Goal: Task Accomplishment & Management: Manage account settings

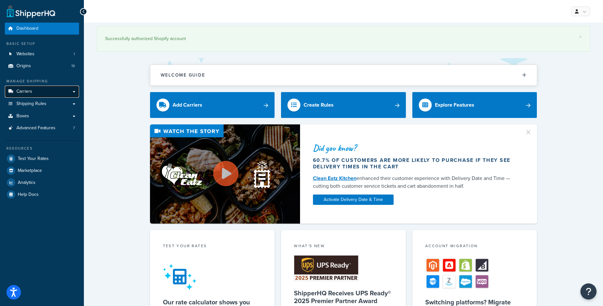
click at [30, 89] on span "Carriers" at bounding box center [24, 91] width 16 height 5
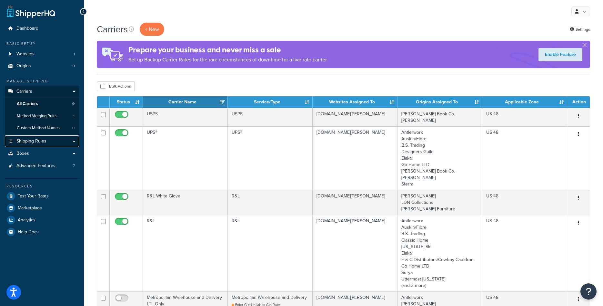
click at [35, 143] on span "Shipping Rules" at bounding box center [31, 140] width 30 height 5
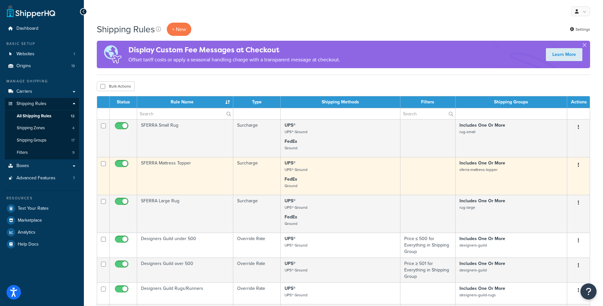
click at [363, 185] on p "FedEx Ground" at bounding box center [341, 182] width 112 height 13
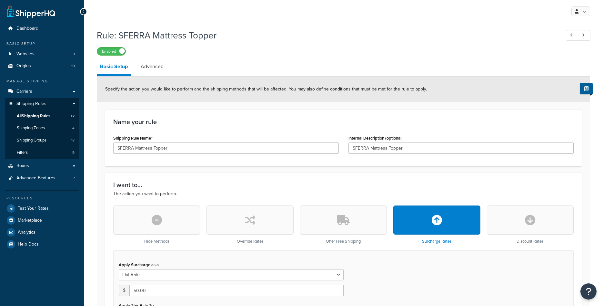
select select "ITEM"
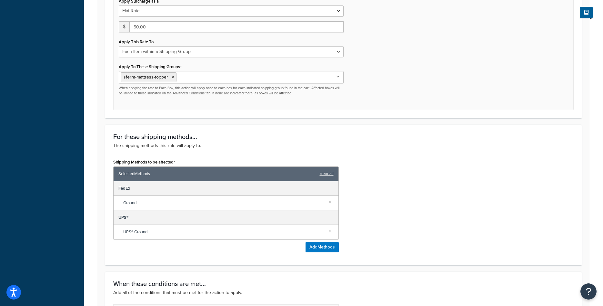
scroll to position [132, 0]
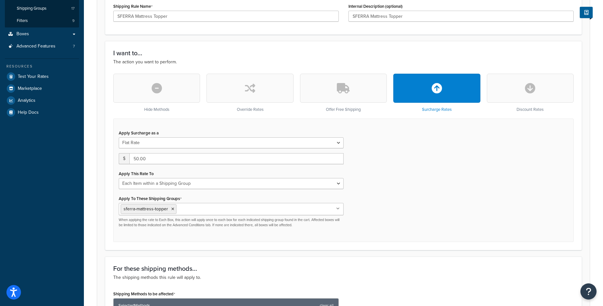
click at [251, 96] on button "button" at bounding box center [249, 88] width 87 height 29
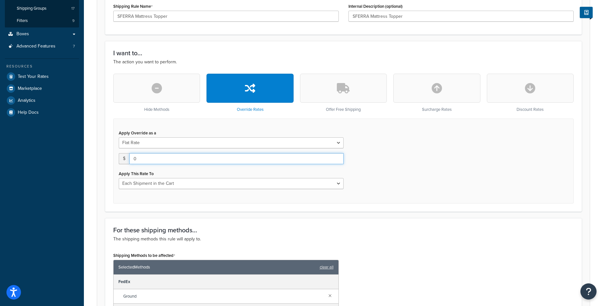
click at [204, 161] on input "0" at bounding box center [236, 158] width 214 height 11
type input "50"
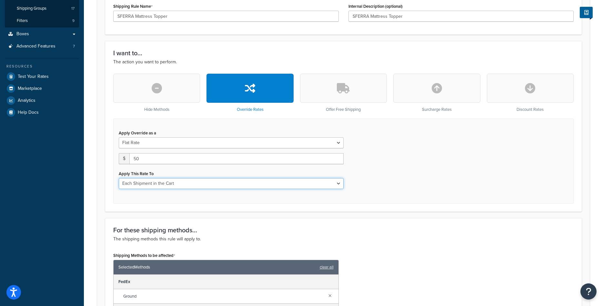
select select "ITEM"
click option "Each Item within a Shipping Group" at bounding box center [0, 0] width 0 height 0
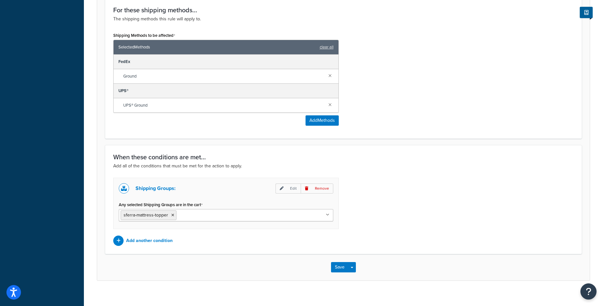
scroll to position [397, 0]
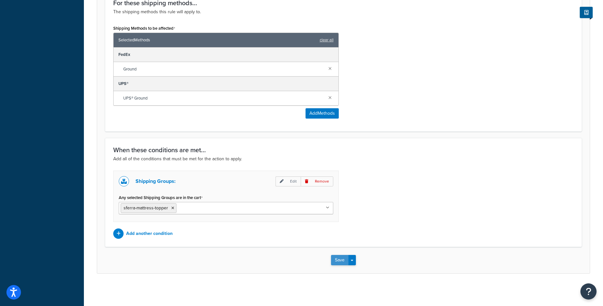
click at [337, 258] on button "Save" at bounding box center [339, 260] width 17 height 10
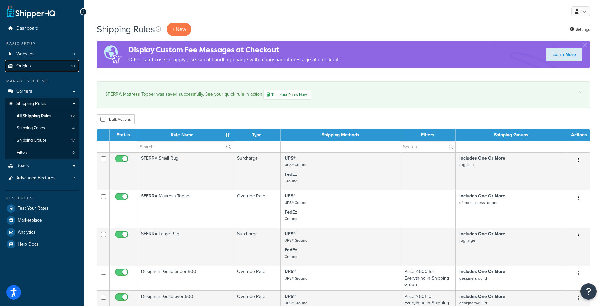
click at [31, 67] on link "Origins 19" at bounding box center [42, 66] width 74 height 12
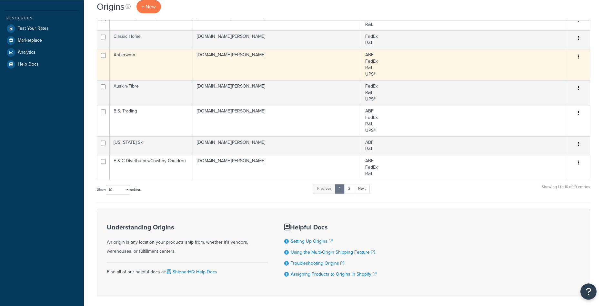
scroll to position [132, 0]
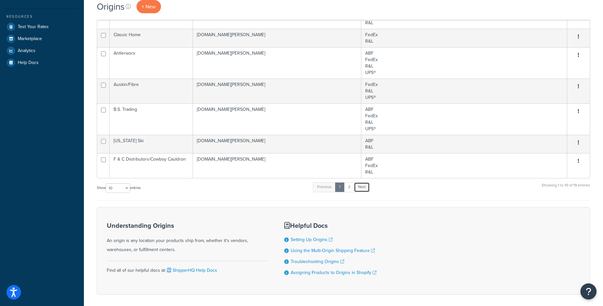
click at [361, 184] on link "Next" at bounding box center [362, 187] width 16 height 10
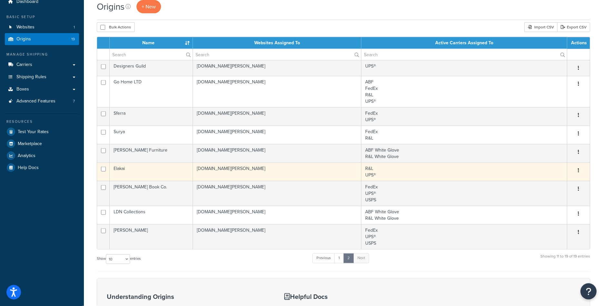
scroll to position [26, 0]
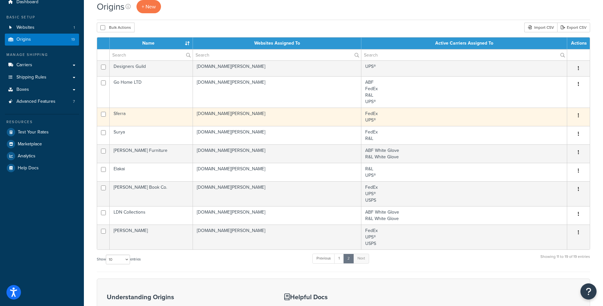
click at [148, 116] on td "Sferra" at bounding box center [151, 116] width 83 height 18
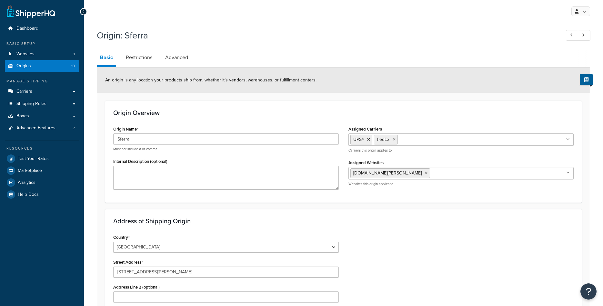
select select "30"
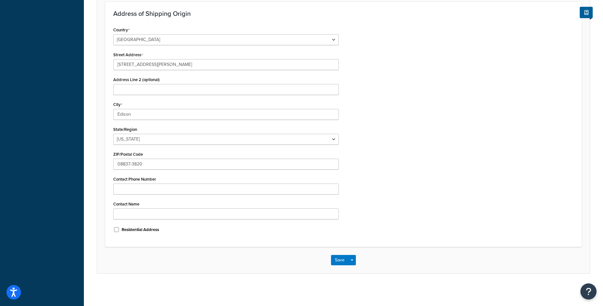
scroll to position [10, 0]
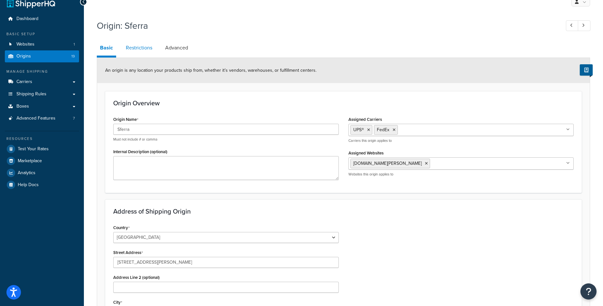
click at [145, 51] on link "Restrictions" at bounding box center [139, 47] width 33 height 15
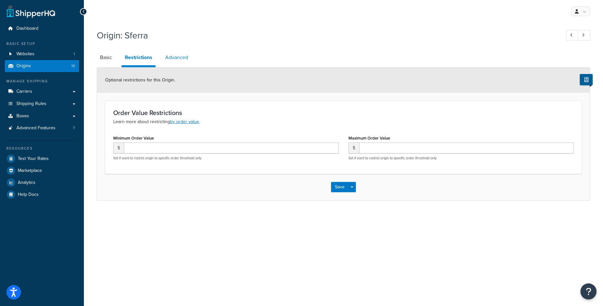
click at [169, 59] on link "Advanced" at bounding box center [176, 57] width 29 height 15
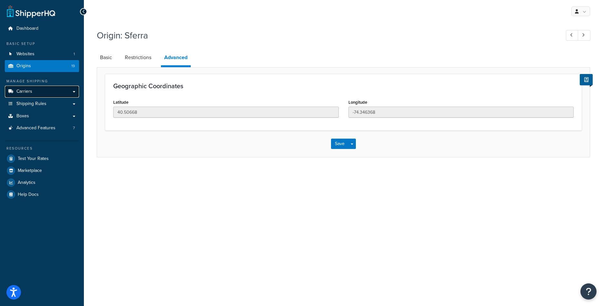
click at [28, 90] on span "Carriers" at bounding box center [24, 91] width 16 height 5
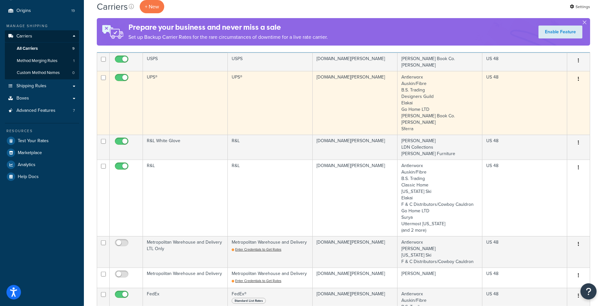
scroll to position [66, 0]
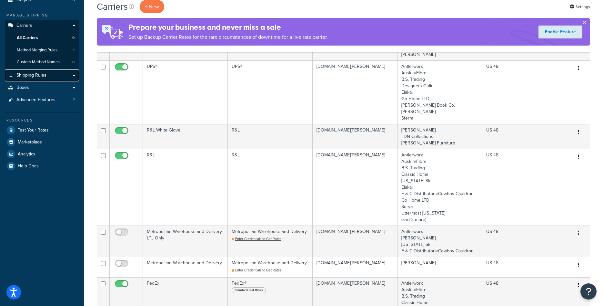
click at [44, 78] on span "Shipping Rules" at bounding box center [31, 75] width 30 height 5
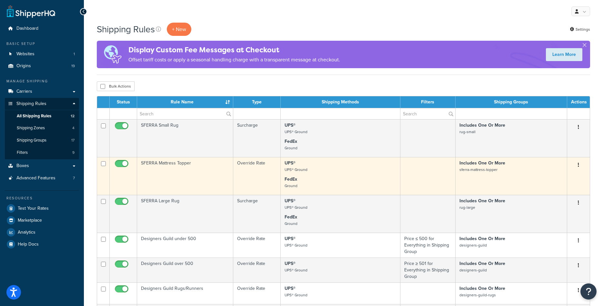
click at [178, 172] on td "SFERRA Mattress Topper" at bounding box center [185, 176] width 96 height 38
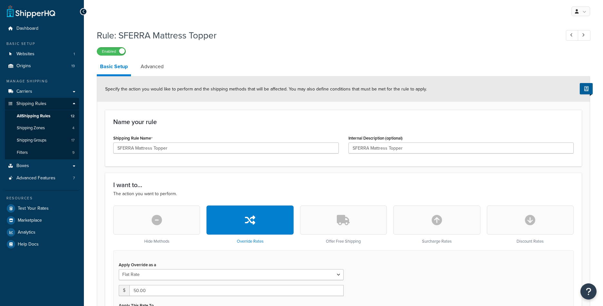
select select "ITEM"
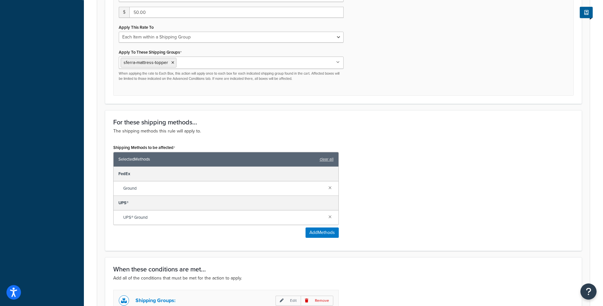
scroll to position [329, 0]
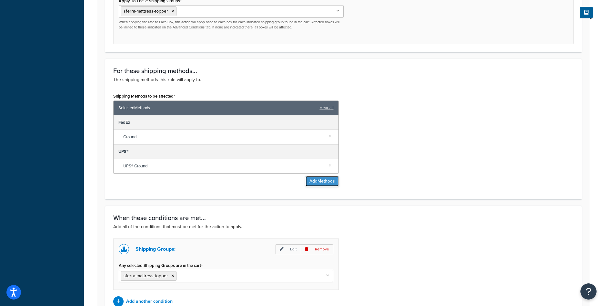
click at [320, 184] on button "Add Methods" at bounding box center [322, 181] width 33 height 10
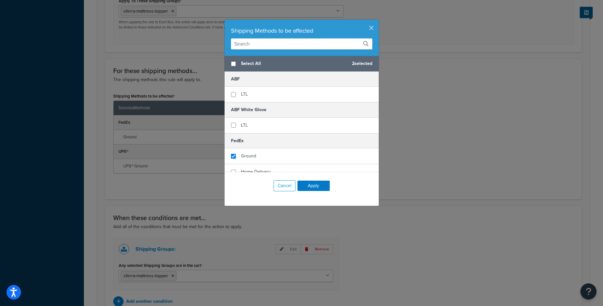
click at [253, 60] on span "Select All" at bounding box center [294, 63] width 106 height 9
checkbox input "true"
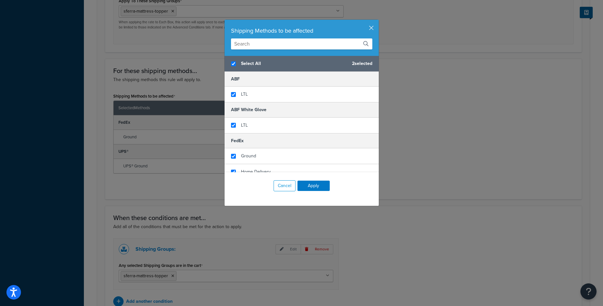
checkbox input "true"
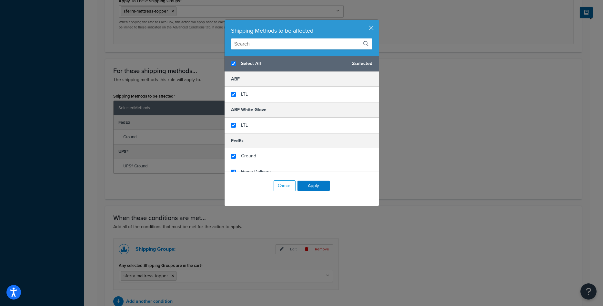
checkbox input "true"
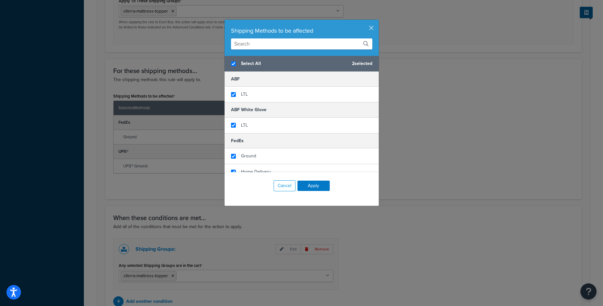
checkbox input "true"
click at [320, 191] on div "Cancel Apply" at bounding box center [302, 185] width 154 height 27
click at [316, 184] on button "Apply" at bounding box center [313, 185] width 32 height 10
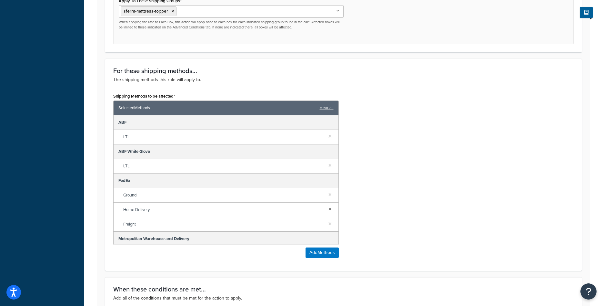
scroll to position [468, 0]
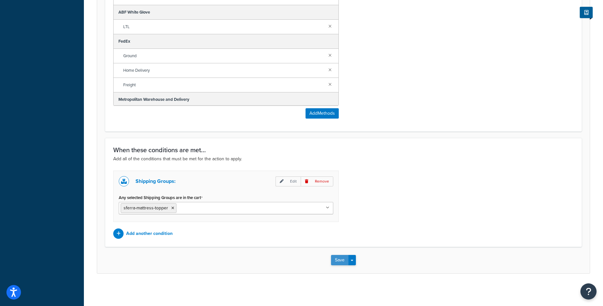
click at [340, 261] on button "Save" at bounding box center [339, 260] width 17 height 10
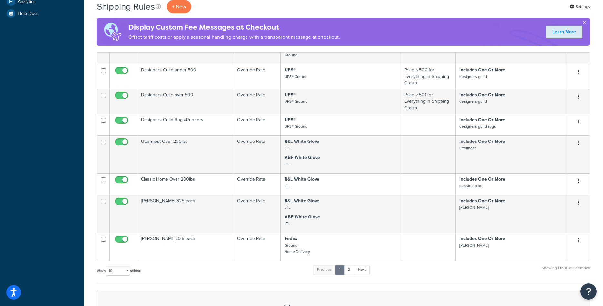
scroll to position [263, 0]
